Goal: Information Seeking & Learning: Learn about a topic

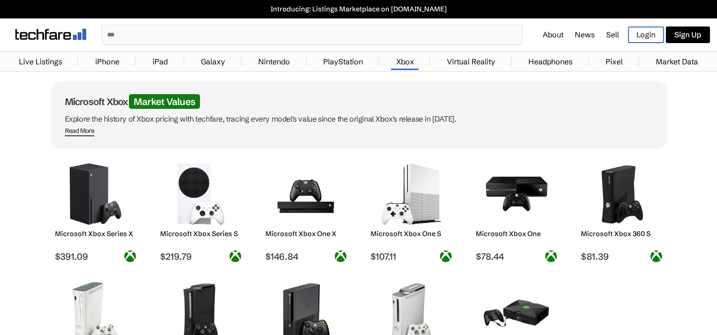
click at [144, 35] on input "text" at bounding box center [311, 35] width 419 height 18
click at [154, 38] on input "text" at bounding box center [311, 35] width 419 height 18
click at [163, 27] on input "text" at bounding box center [311, 35] width 419 height 18
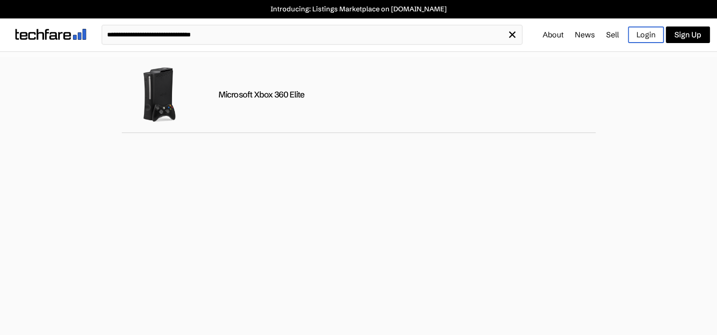
type input "**********"
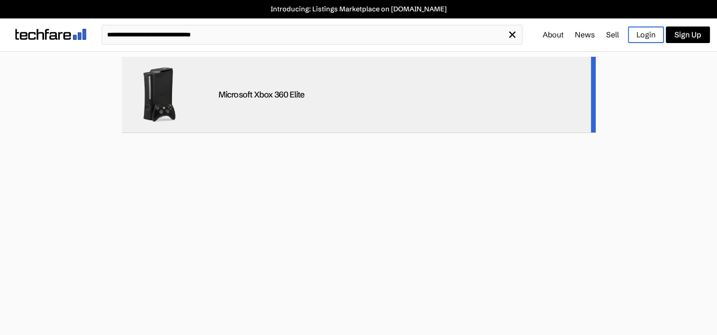
click at [164, 96] on img at bounding box center [159, 94] width 57 height 57
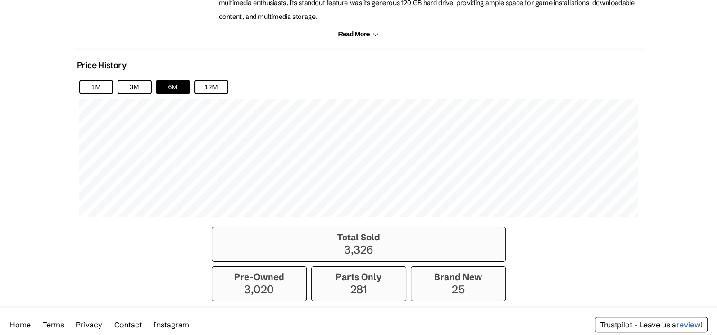
scroll to position [592, 0]
